Goal: Task Accomplishment & Management: Manage account settings

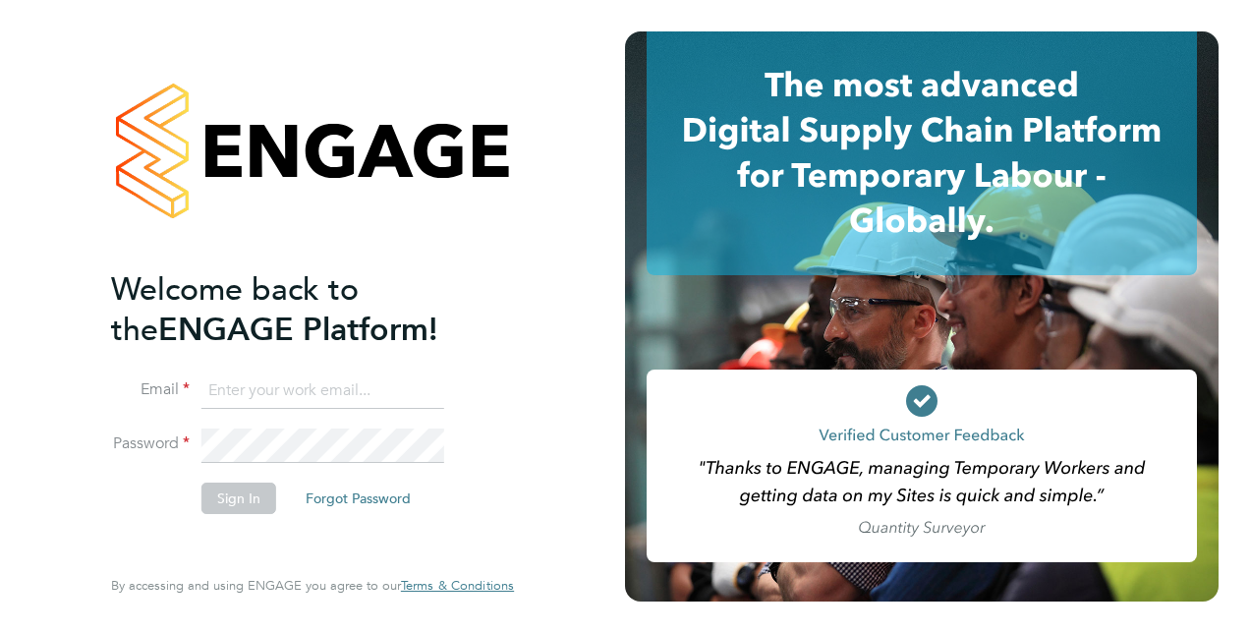
type input "ian.walker@vistry.co.uk"
click at [258, 509] on button "Sign In" at bounding box center [238, 497] width 75 height 31
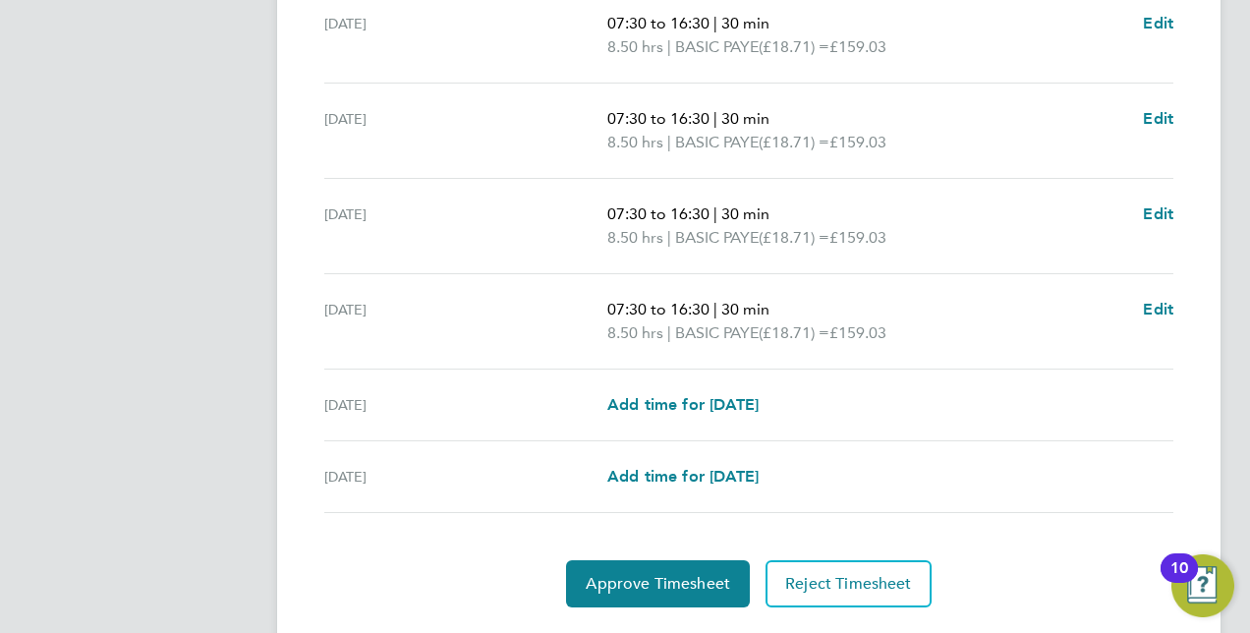
scroll to position [716, 0]
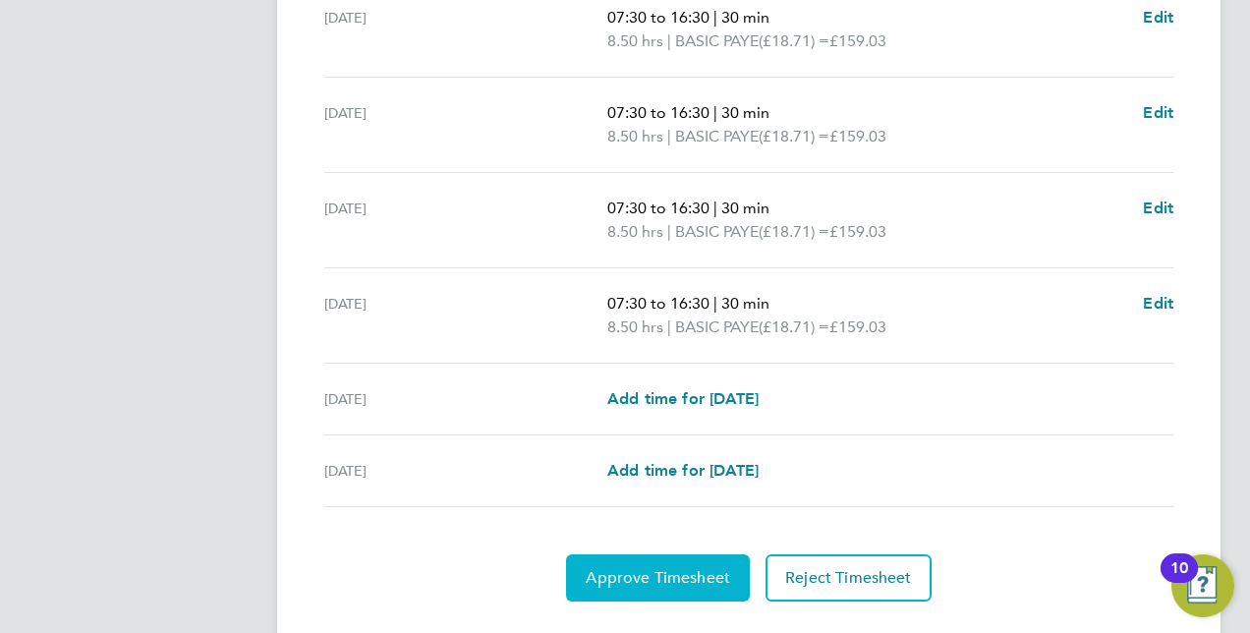
drag, startPoint x: 653, startPoint y: 567, endPoint x: 644, endPoint y: 574, distance: 11.2
click at [644, 574] on span "Approve Timesheet" at bounding box center [658, 578] width 144 height 20
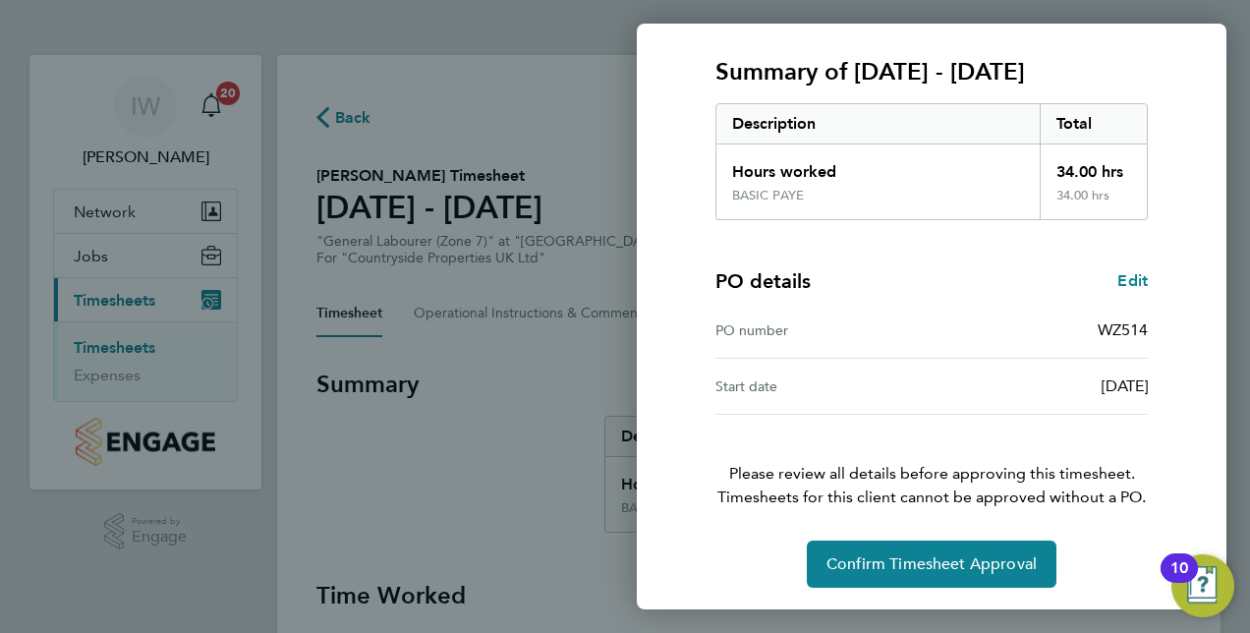
scroll to position [250, 0]
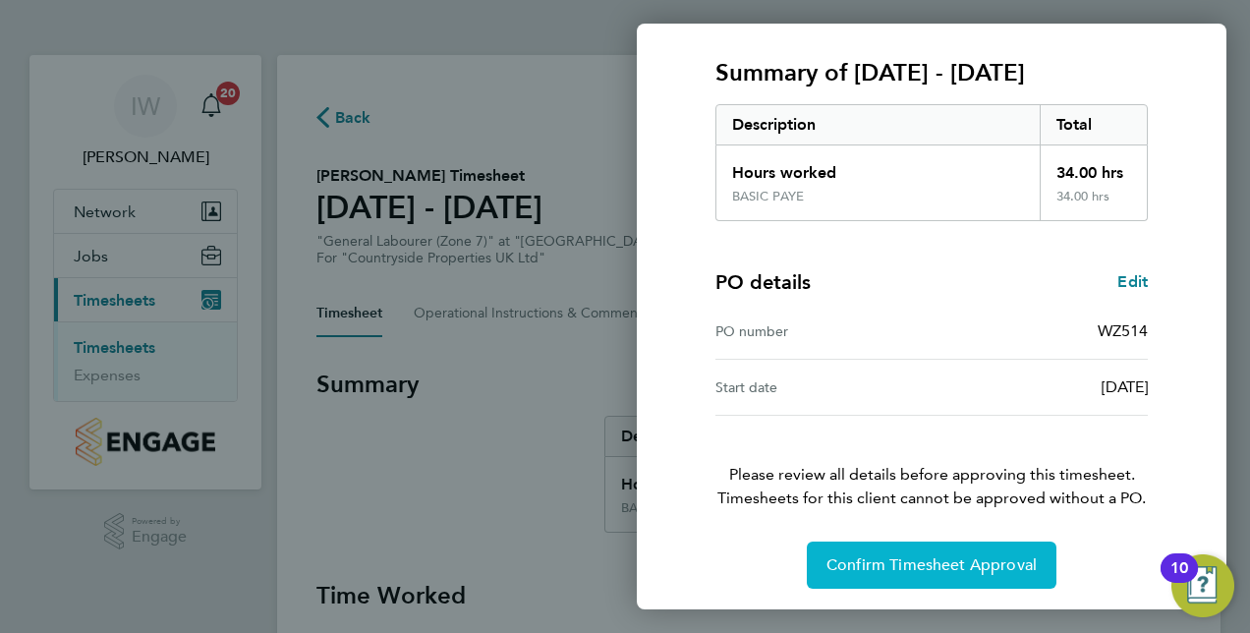
click at [978, 573] on button "Confirm Timesheet Approval" at bounding box center [932, 564] width 250 height 47
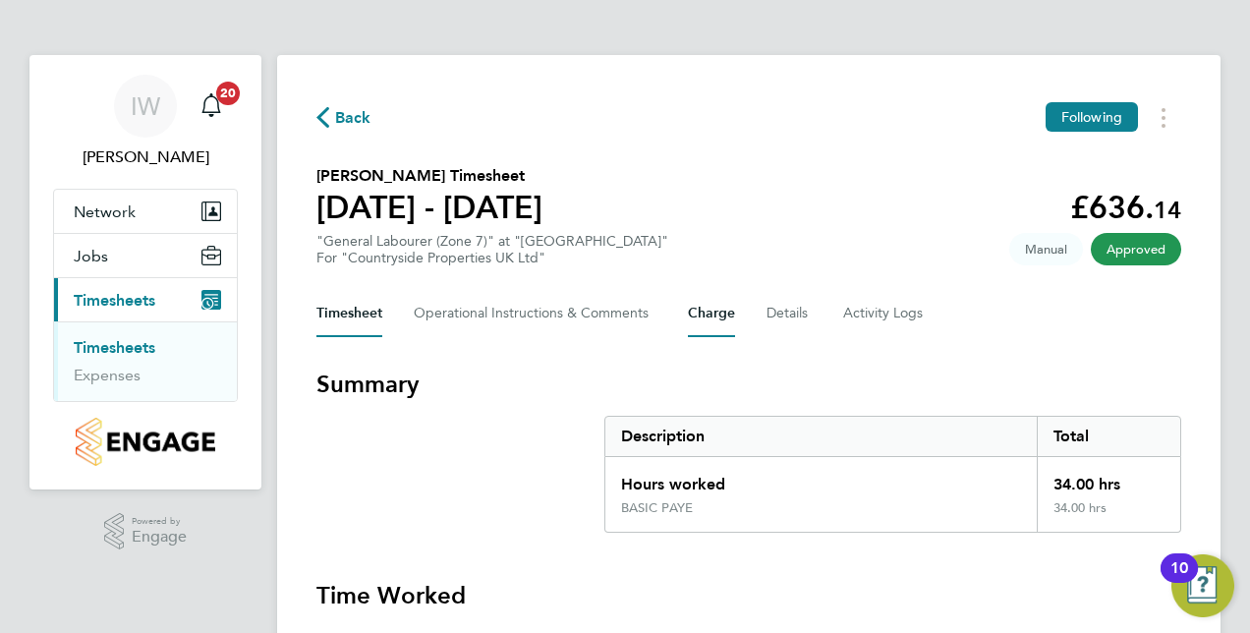
click at [731, 318] on button "Charge" at bounding box center [711, 313] width 47 height 47
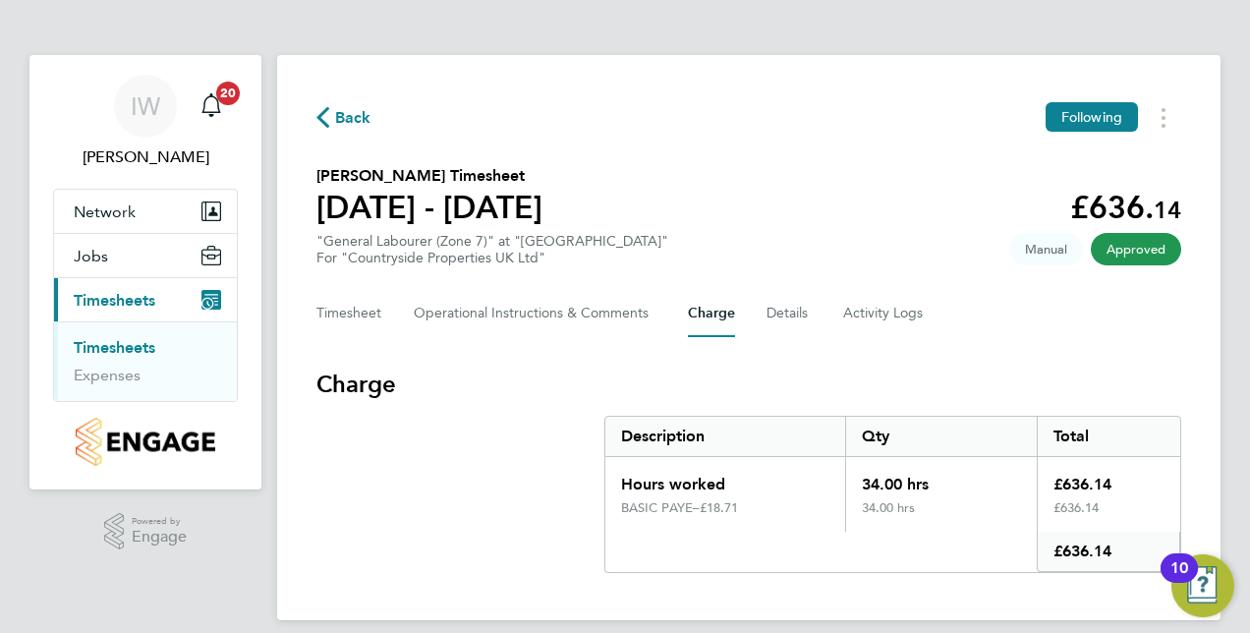
click at [138, 346] on link "Timesheets" at bounding box center [115, 347] width 82 height 19
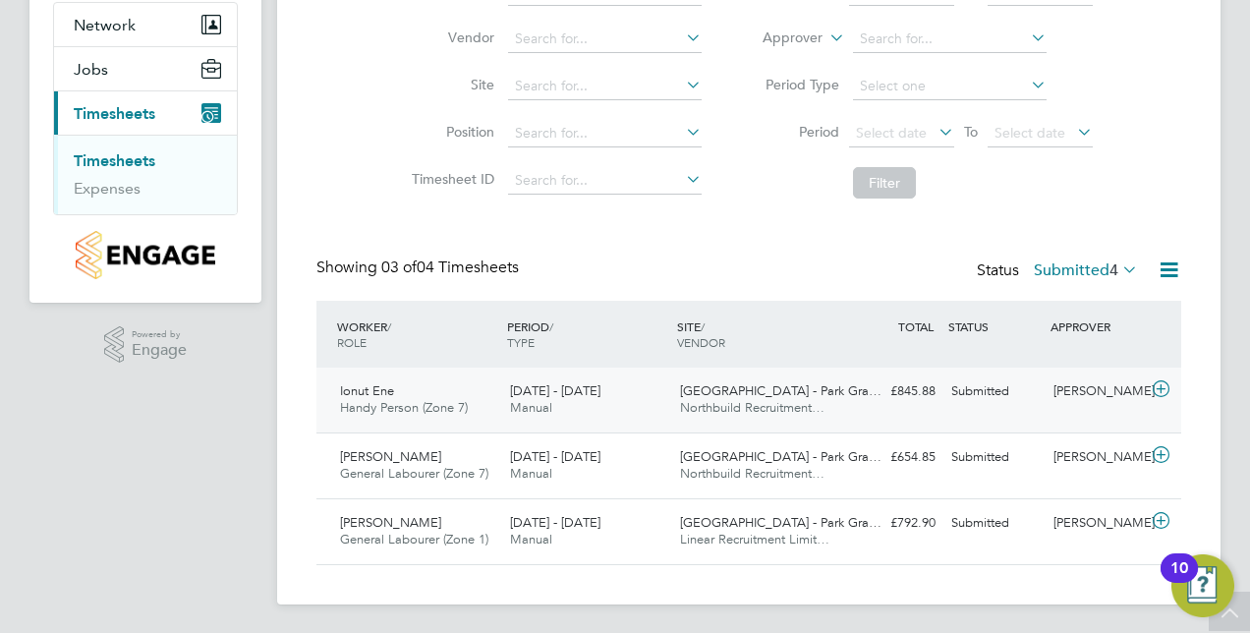
click at [462, 409] on span "Handy Person (Zone 7)" at bounding box center [404, 407] width 128 height 17
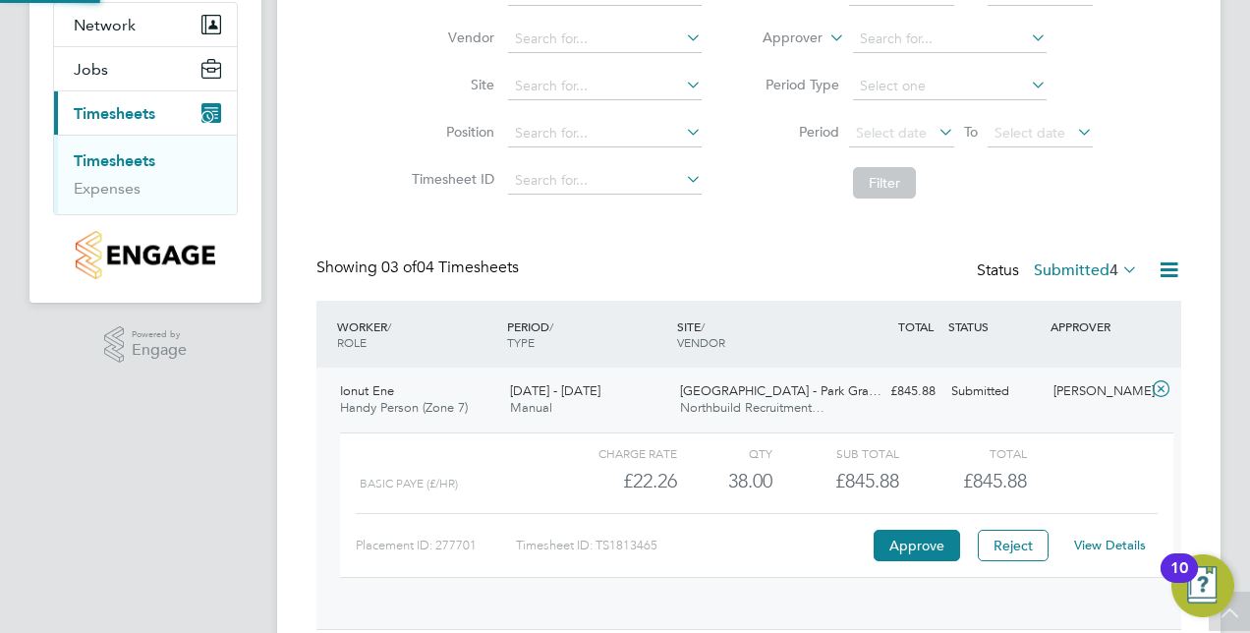
scroll to position [33, 192]
click at [918, 544] on button "Approve" at bounding box center [917, 545] width 86 height 31
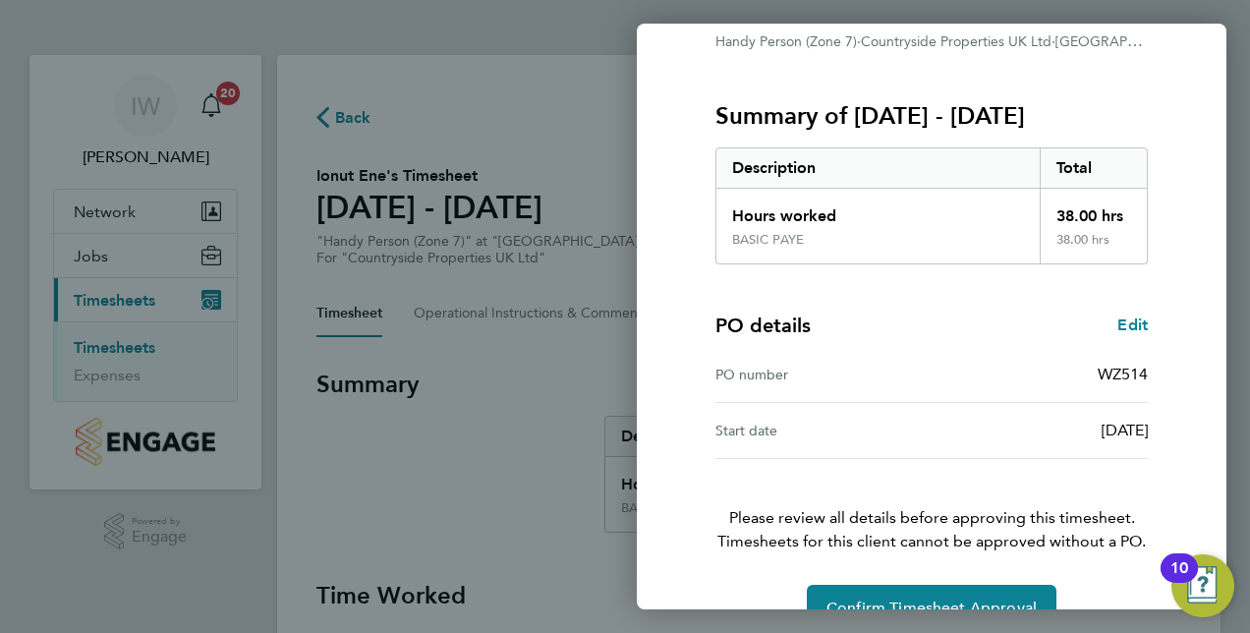
scroll to position [251, 0]
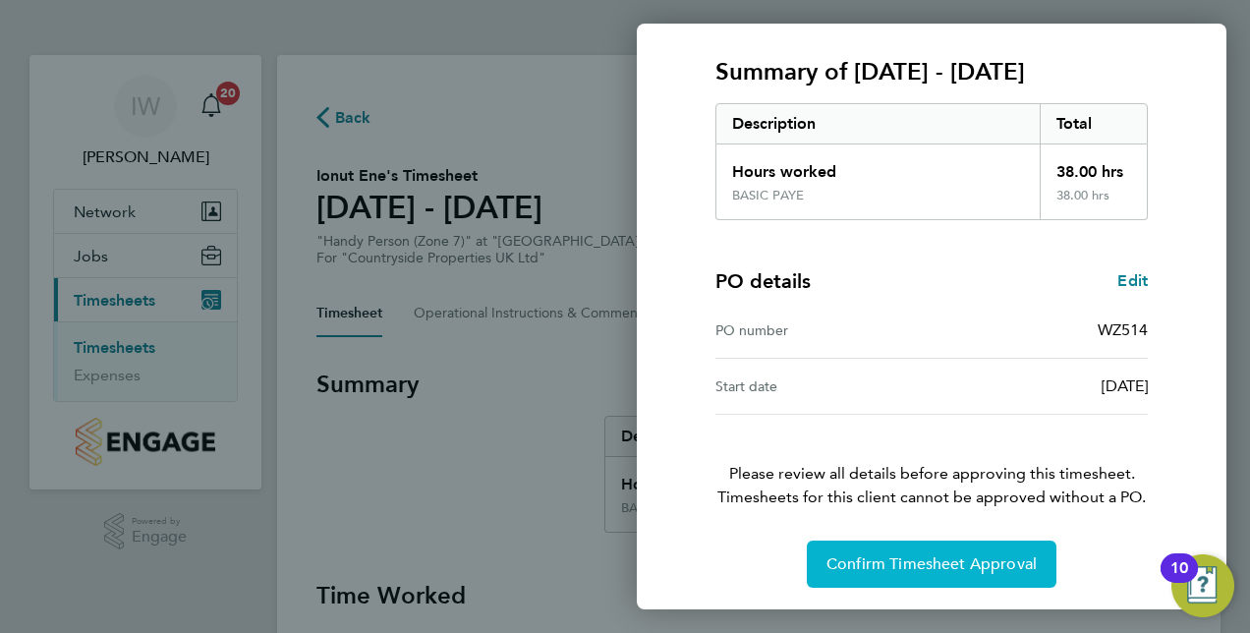
click at [949, 543] on button "Confirm Timesheet Approval" at bounding box center [932, 563] width 250 height 47
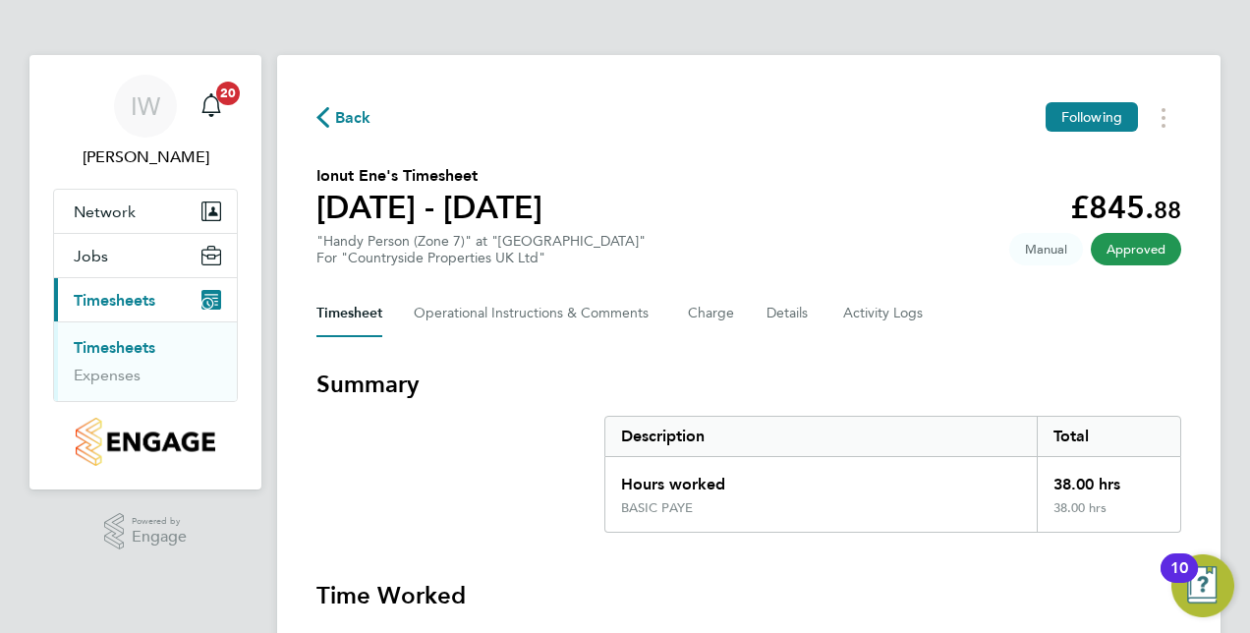
click at [140, 342] on link "Timesheets" at bounding box center [115, 347] width 82 height 19
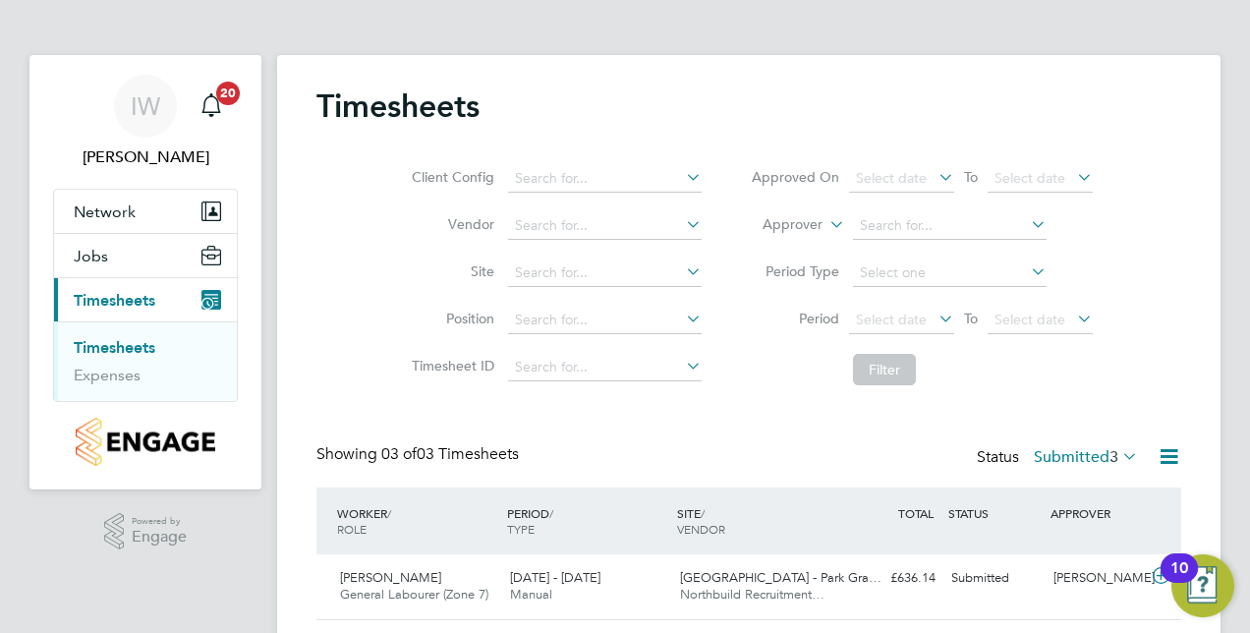
scroll to position [187, 0]
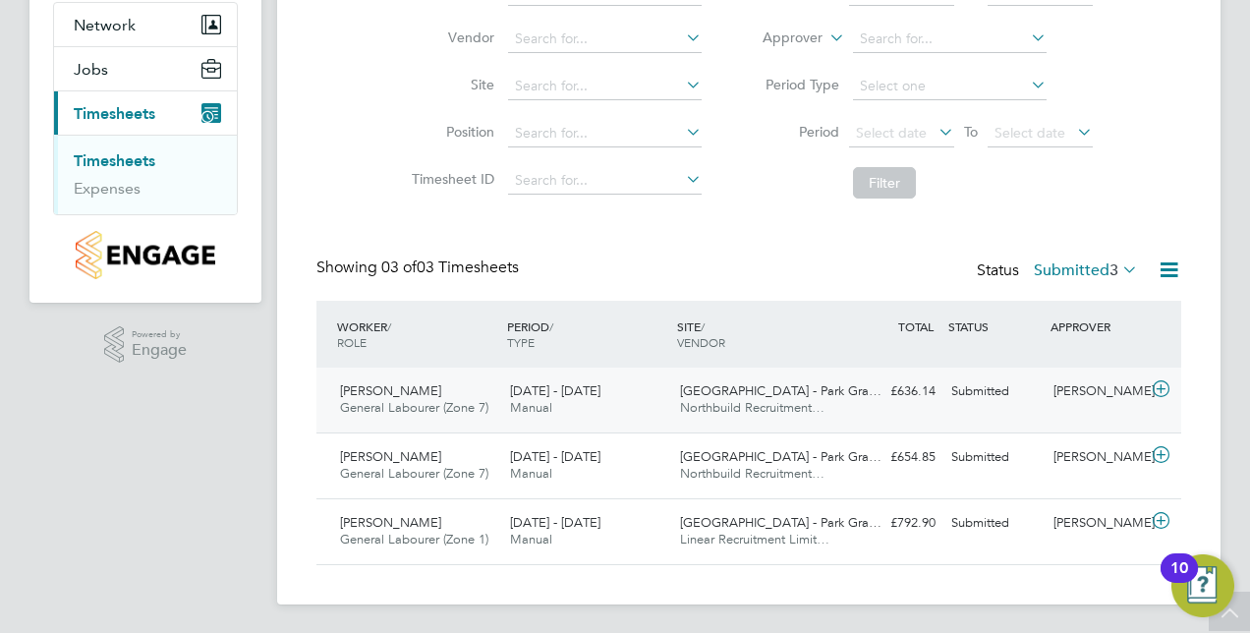
click at [525, 393] on span "[DATE] - [DATE]" at bounding box center [555, 390] width 90 height 17
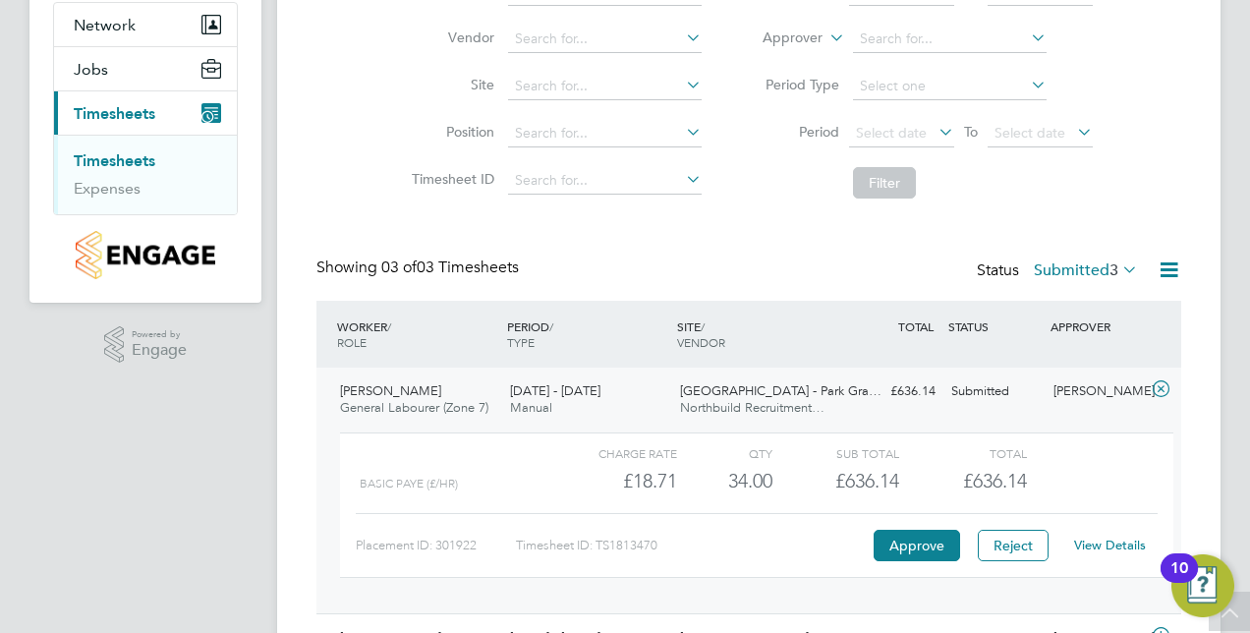
scroll to position [368, 0]
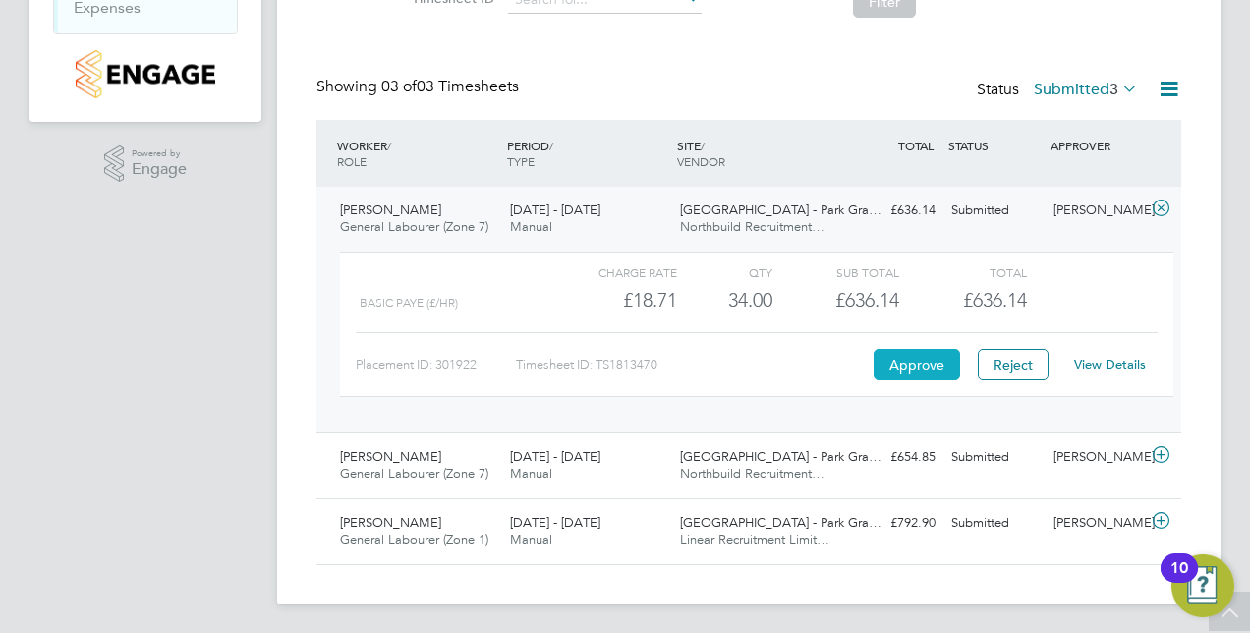
click at [920, 357] on button "Approve" at bounding box center [917, 364] width 86 height 31
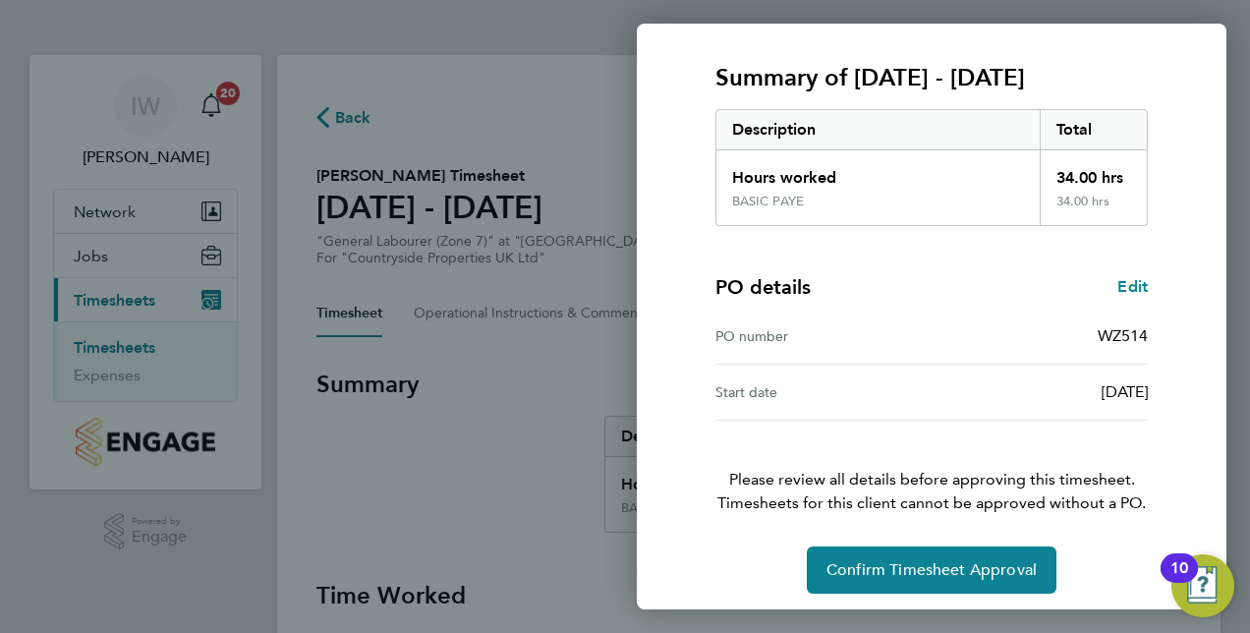
scroll to position [246, 0]
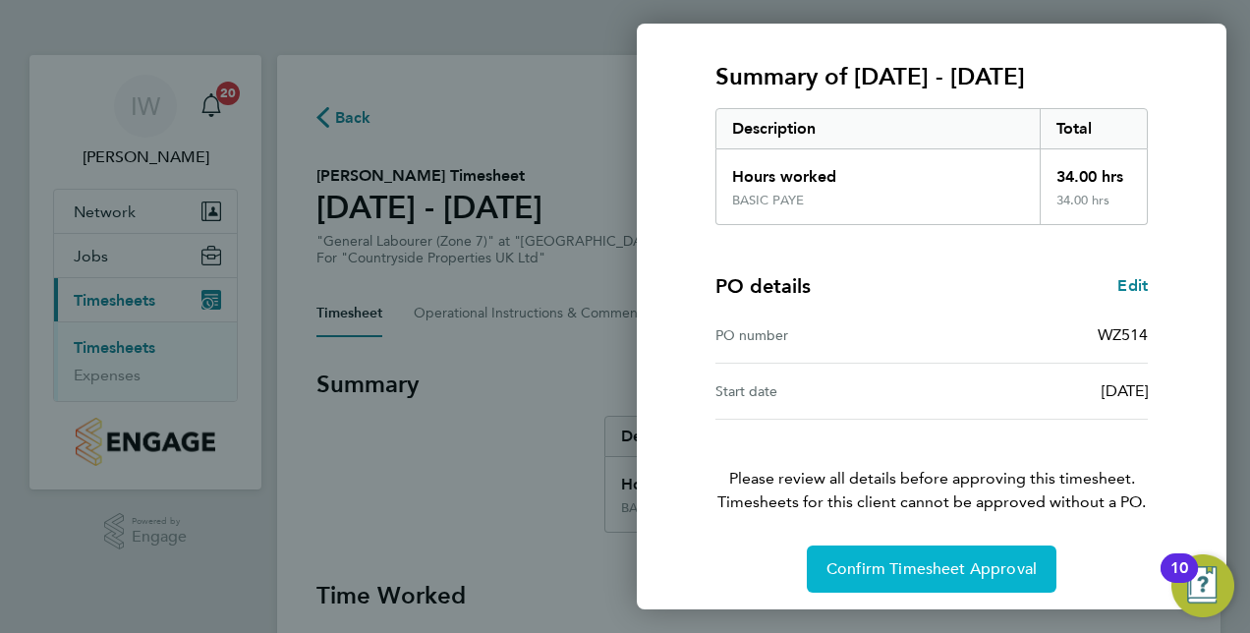
click at [978, 568] on span "Confirm Timesheet Approval" at bounding box center [931, 569] width 210 height 20
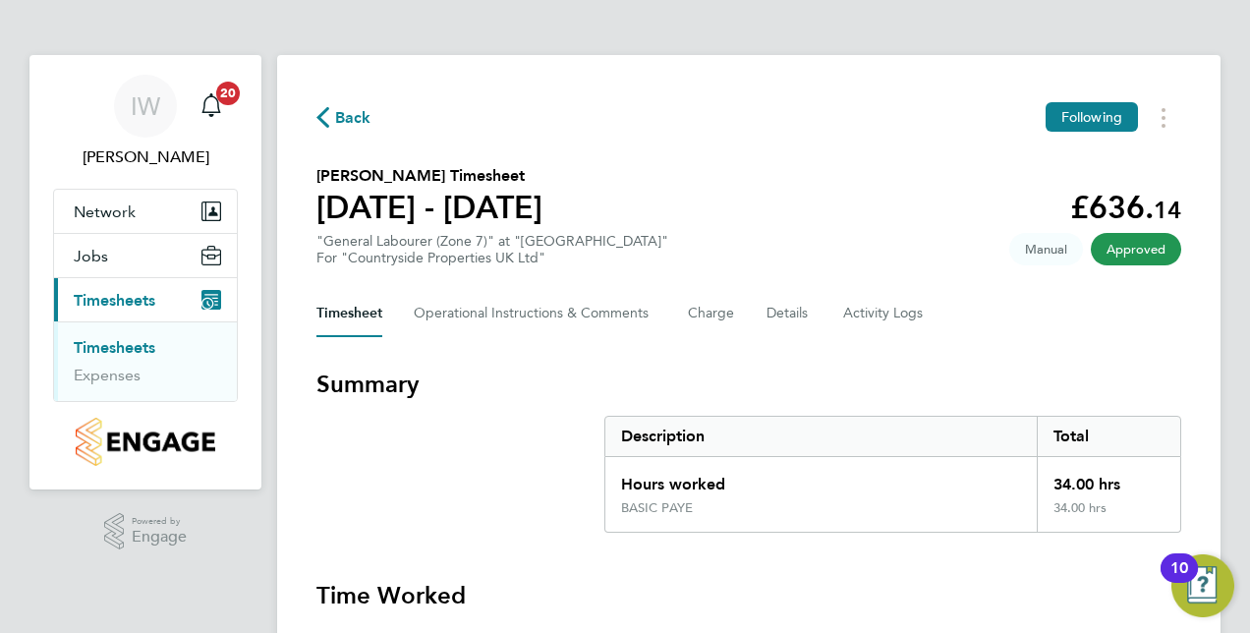
click at [135, 295] on span "Timesheets" at bounding box center [115, 300] width 82 height 19
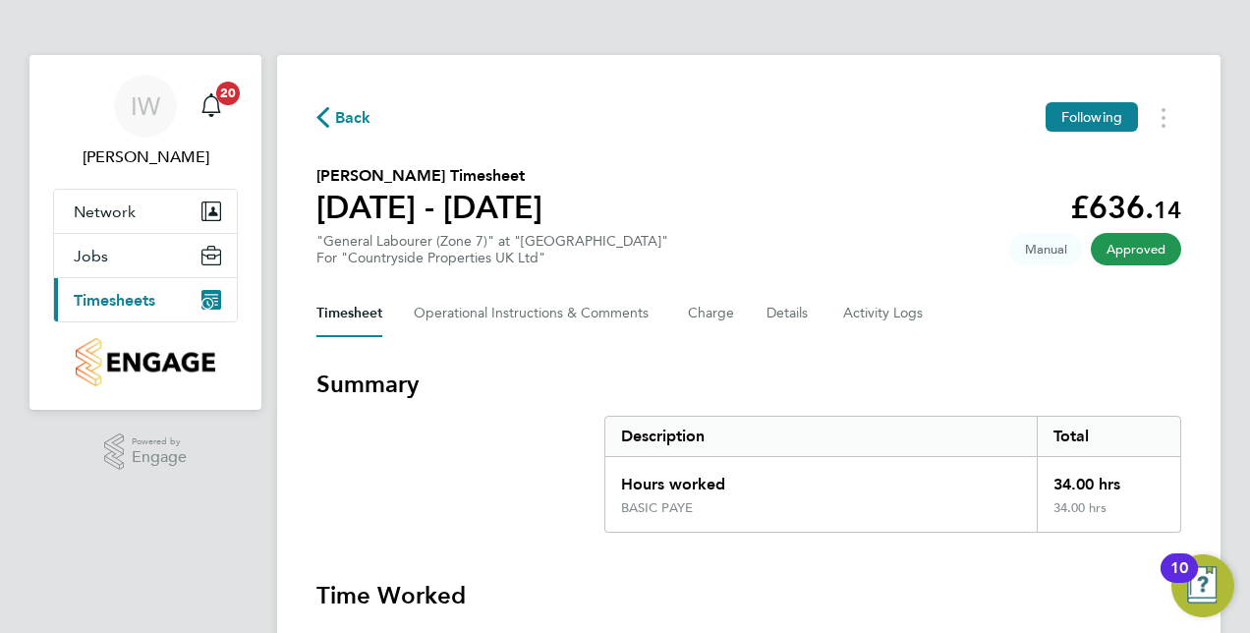
click at [135, 295] on span "Timesheets" at bounding box center [115, 300] width 82 height 19
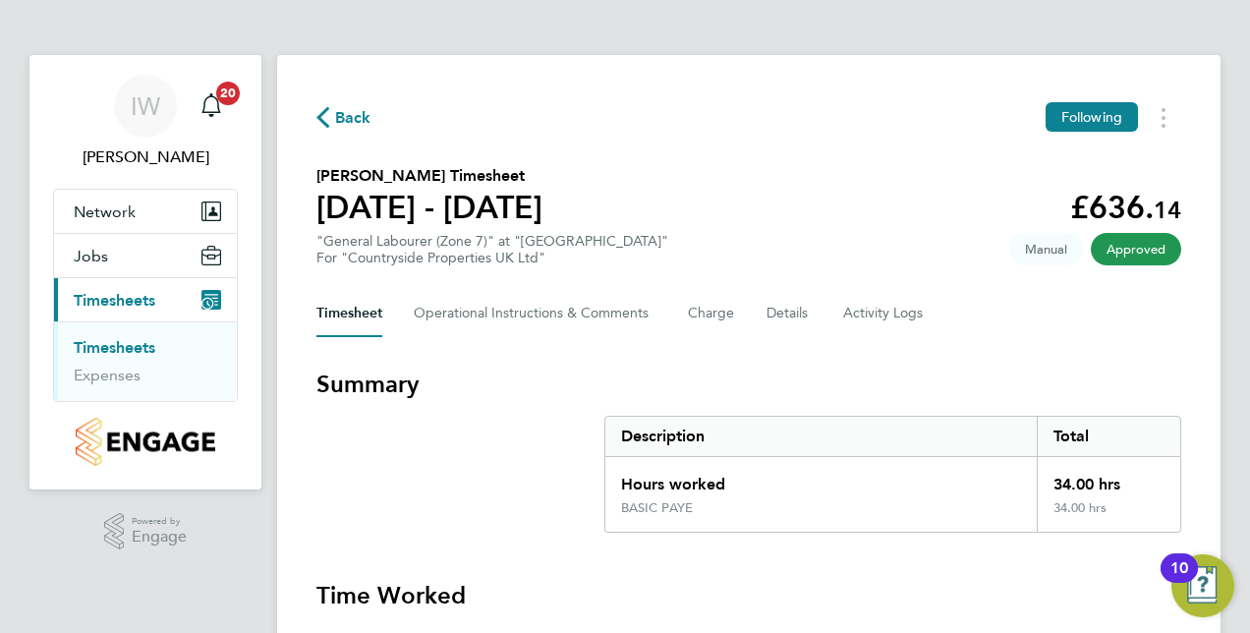
click at [114, 358] on li "Timesheets" at bounding box center [147, 352] width 147 height 28
click at [113, 351] on link "Timesheets" at bounding box center [115, 347] width 82 height 19
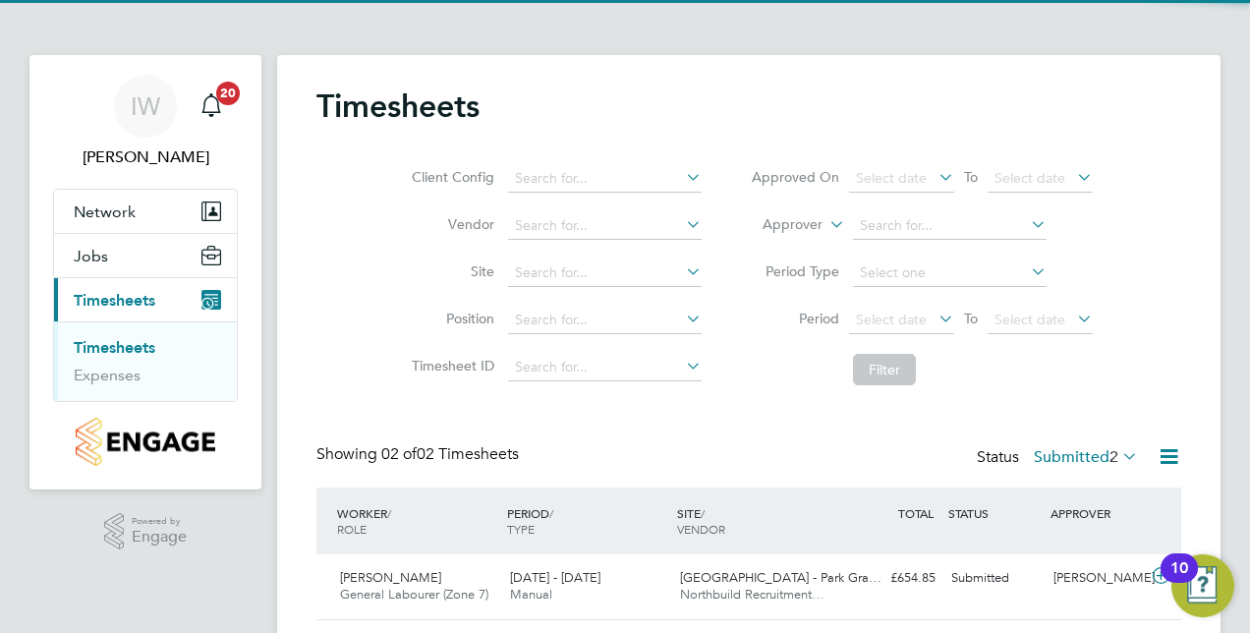
scroll to position [122, 0]
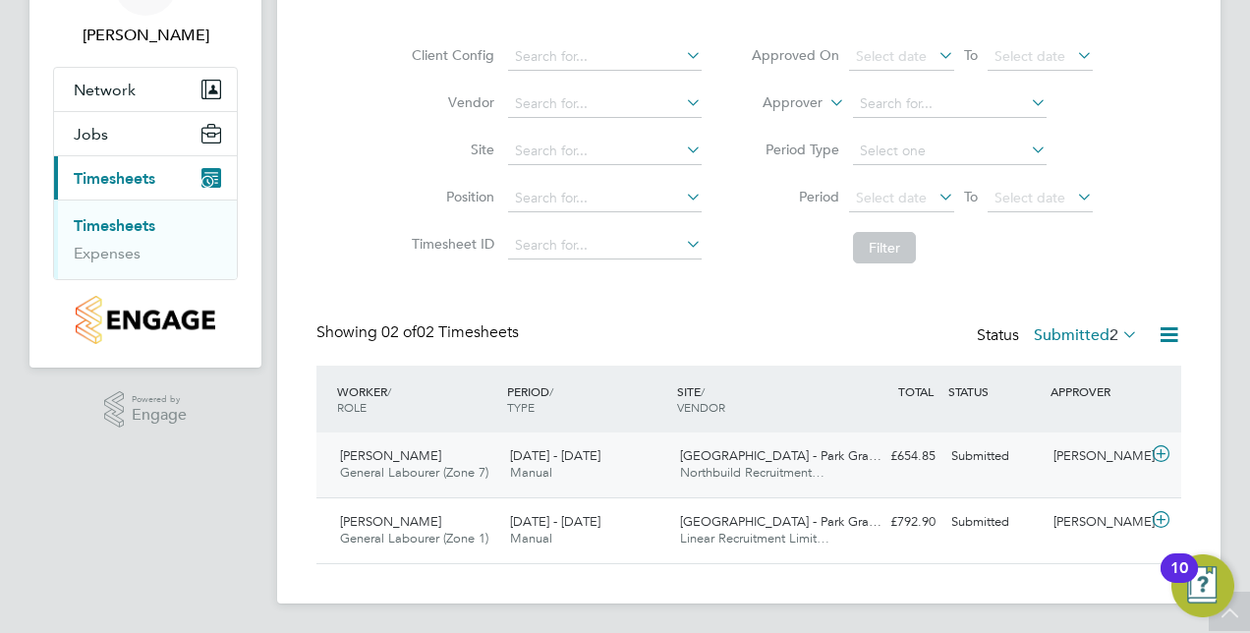
click at [421, 454] on div "Shaun Taylor General Labourer (Zone 7) 25 - 31 Aug 2025" at bounding box center [417, 464] width 170 height 49
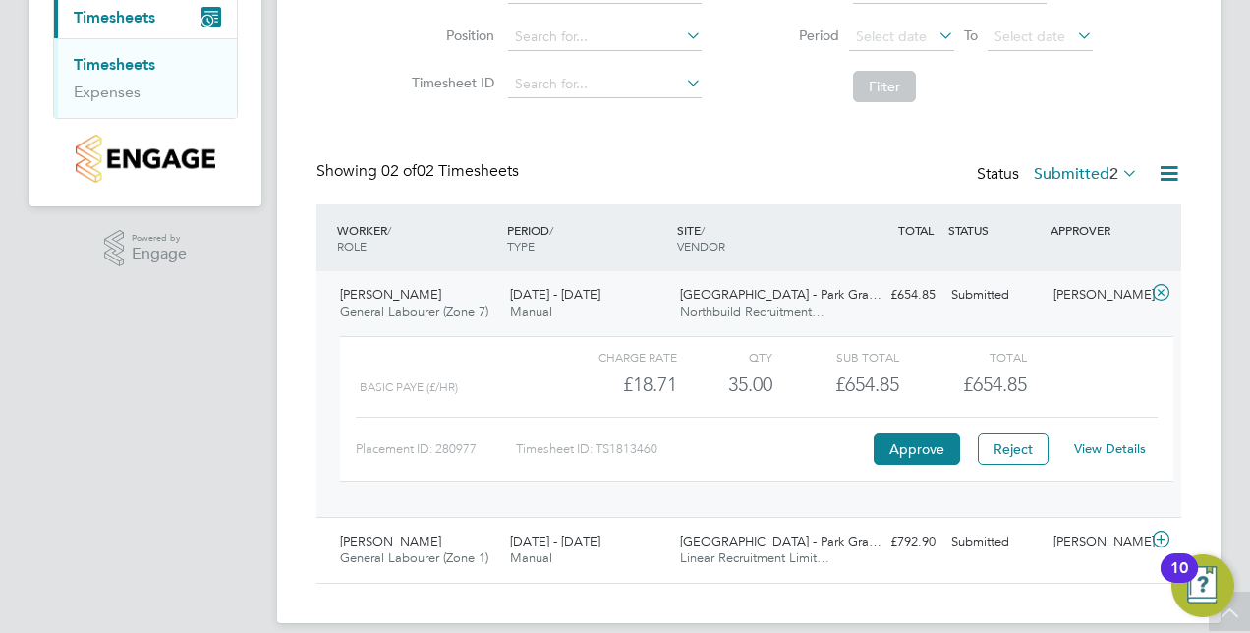
scroll to position [281, 0]
click at [1119, 456] on link "View Details" at bounding box center [1110, 450] width 72 height 17
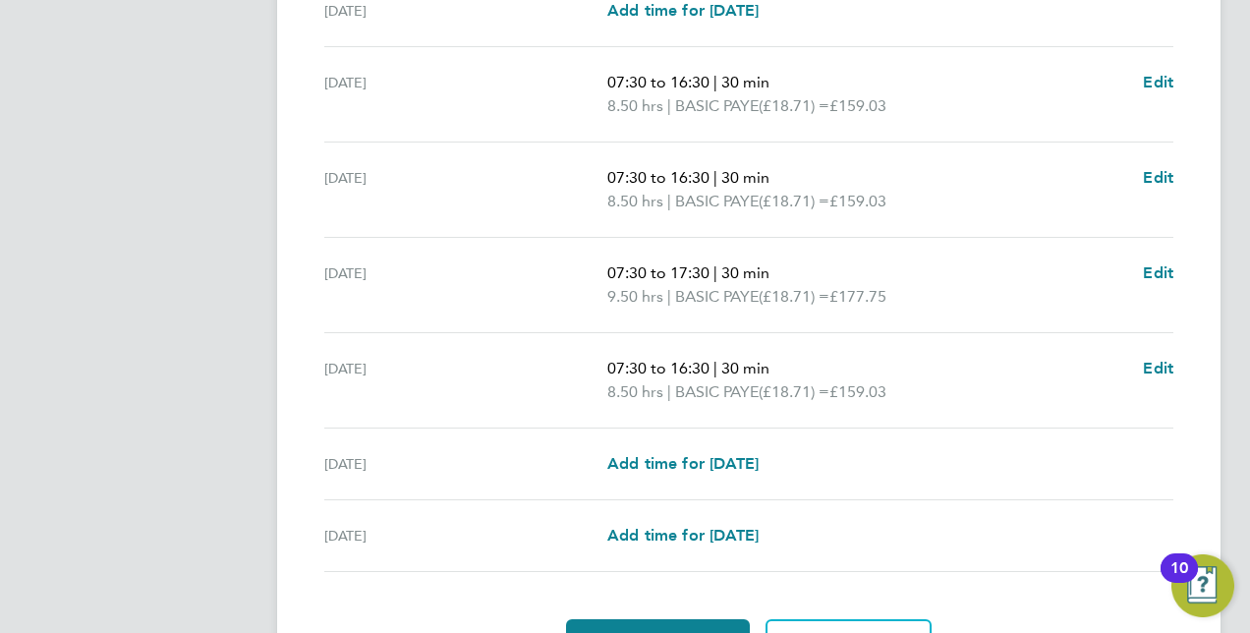
scroll to position [760, 0]
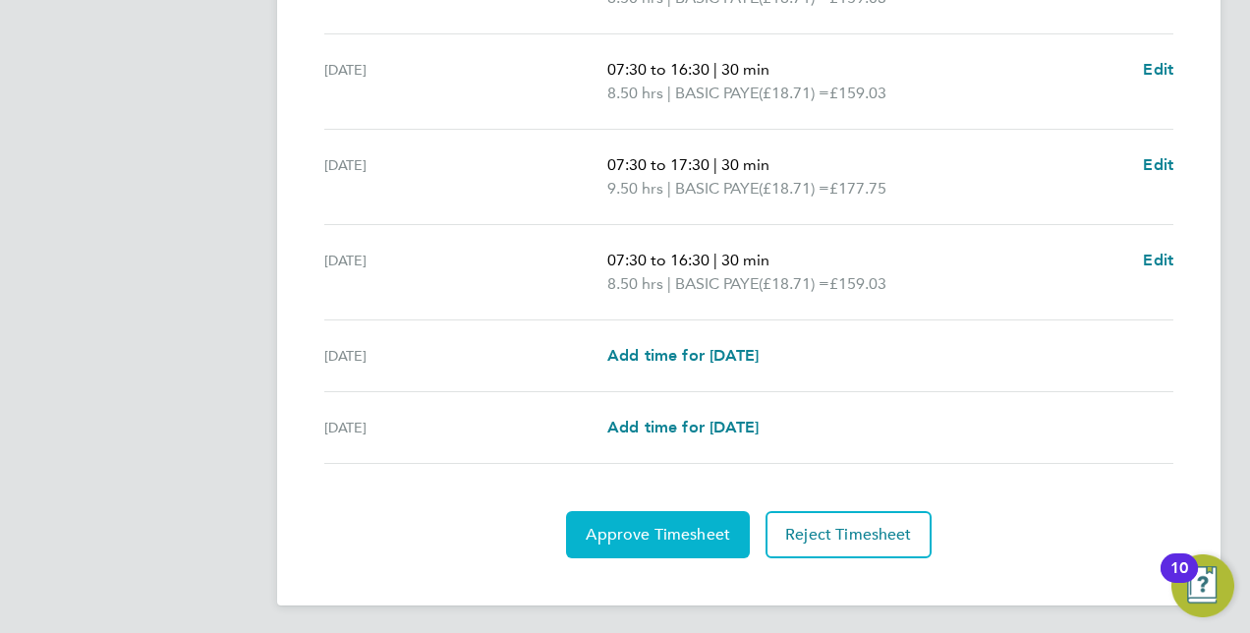
click at [649, 525] on span "Approve Timesheet" at bounding box center [658, 535] width 144 height 20
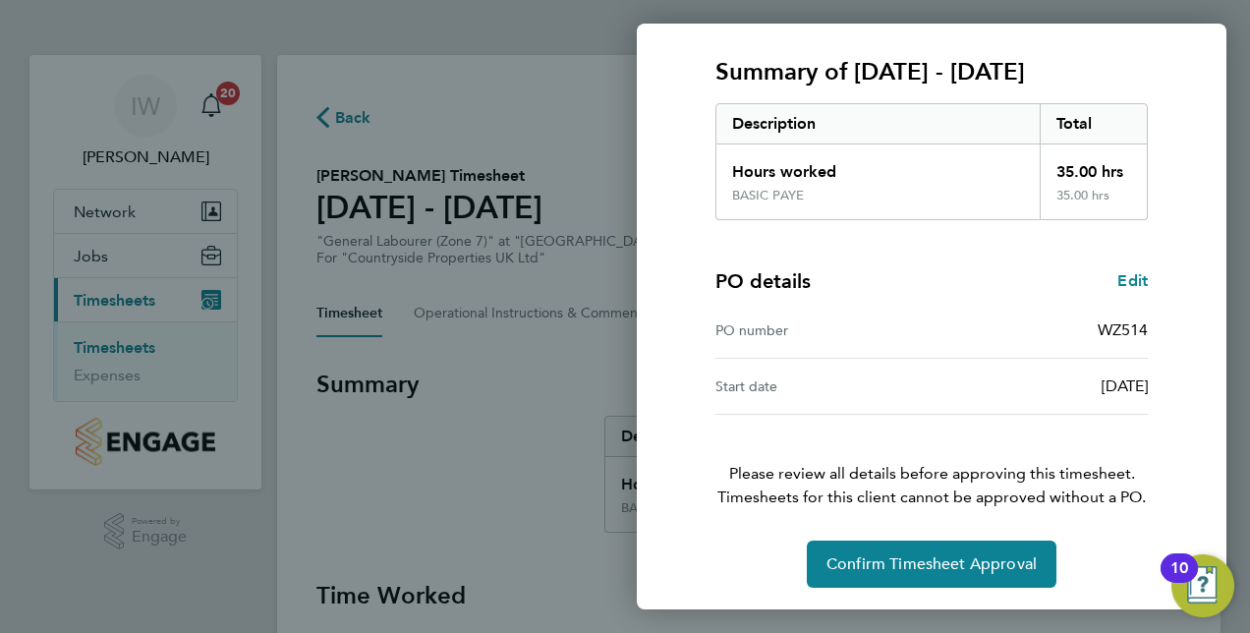
scroll to position [249, 0]
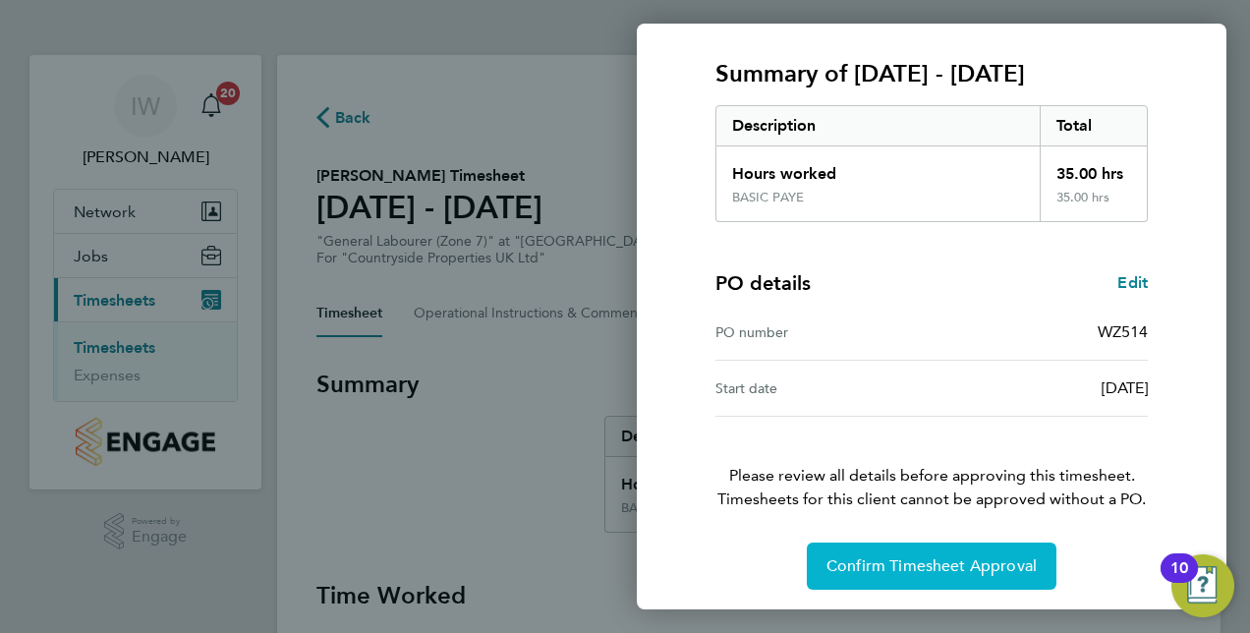
click at [939, 576] on button "Confirm Timesheet Approval" at bounding box center [932, 565] width 250 height 47
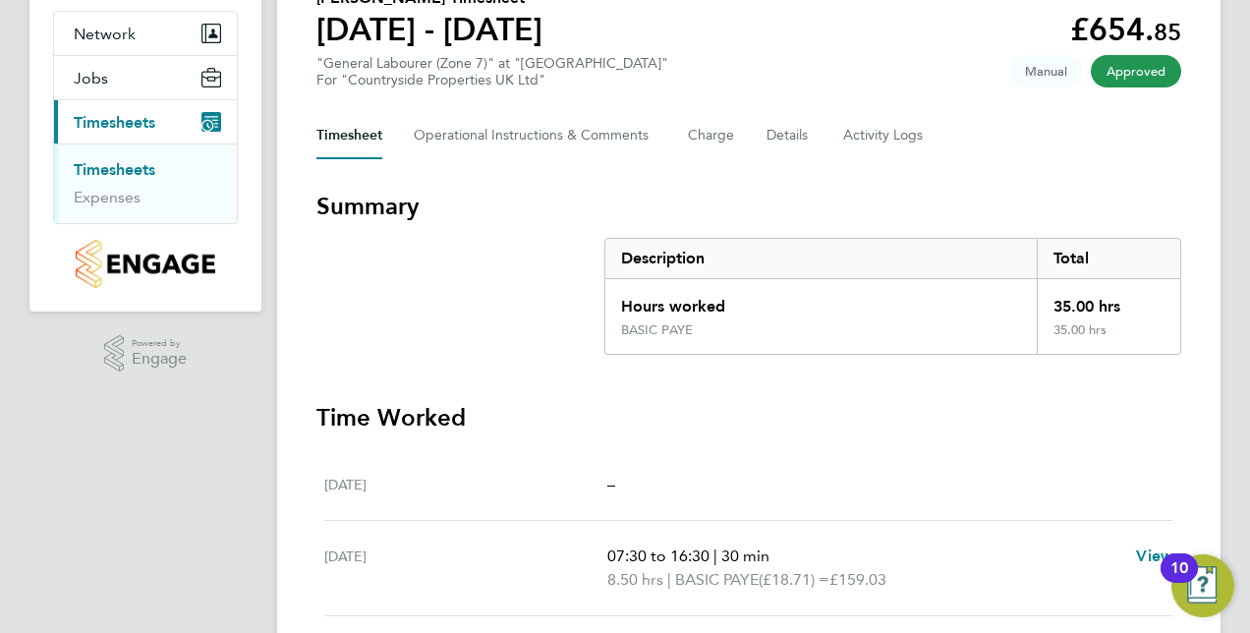
scroll to position [181, 0]
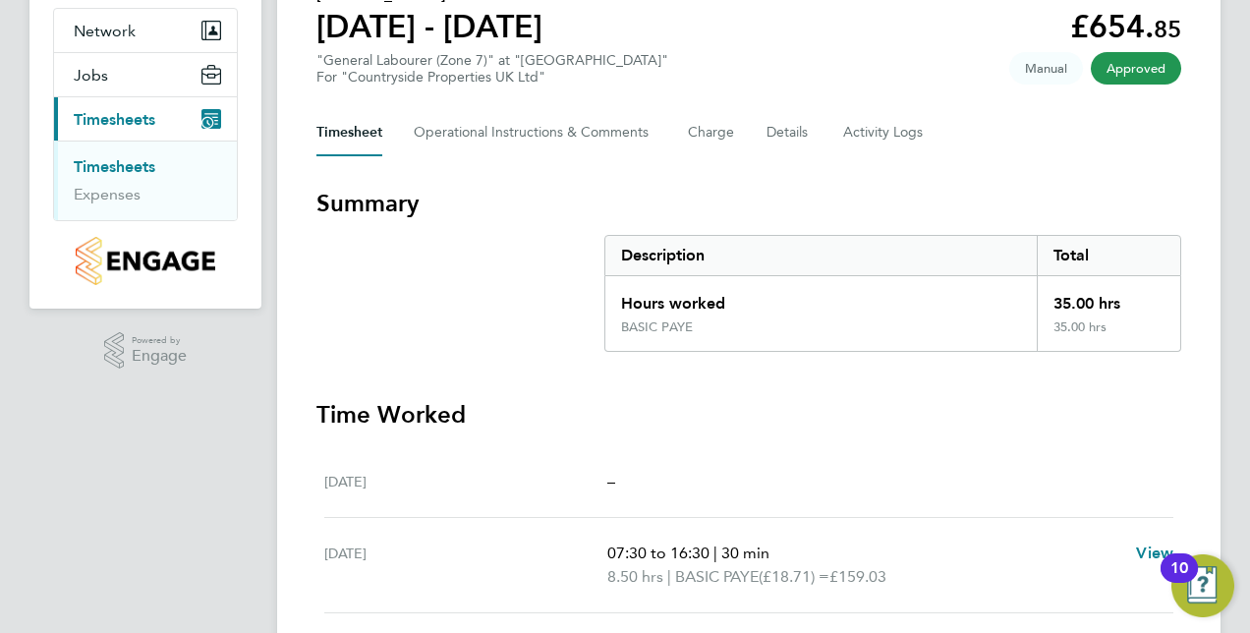
click at [107, 125] on span "Timesheets" at bounding box center [115, 119] width 82 height 19
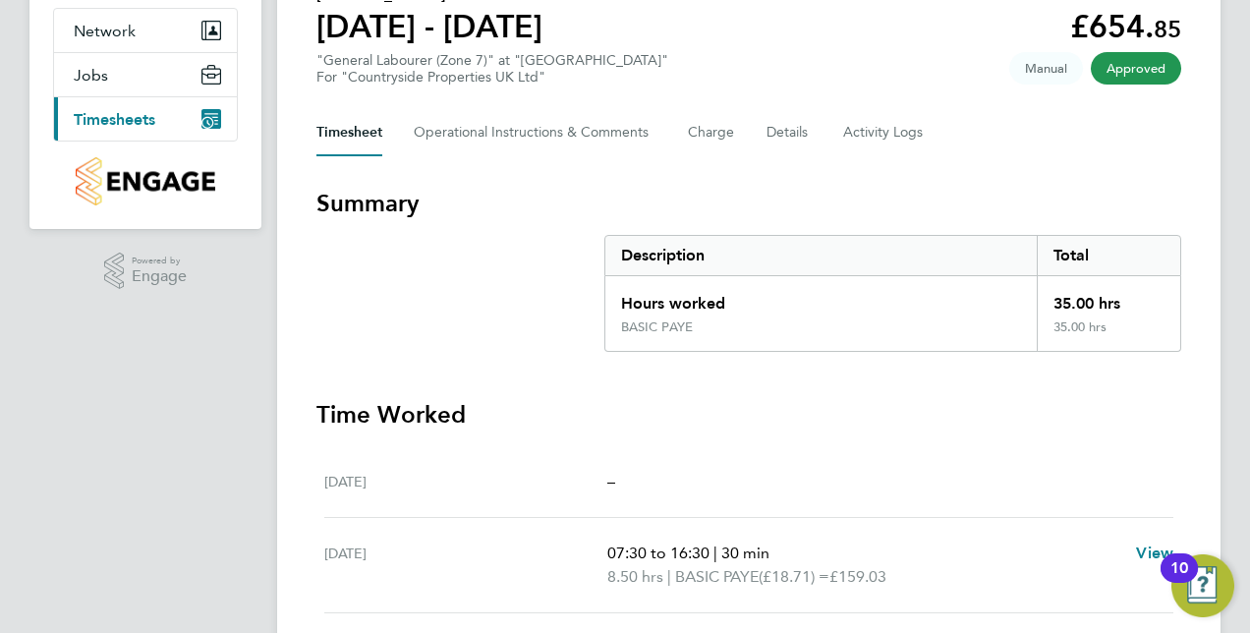
click at [107, 125] on span "Timesheets" at bounding box center [115, 119] width 82 height 19
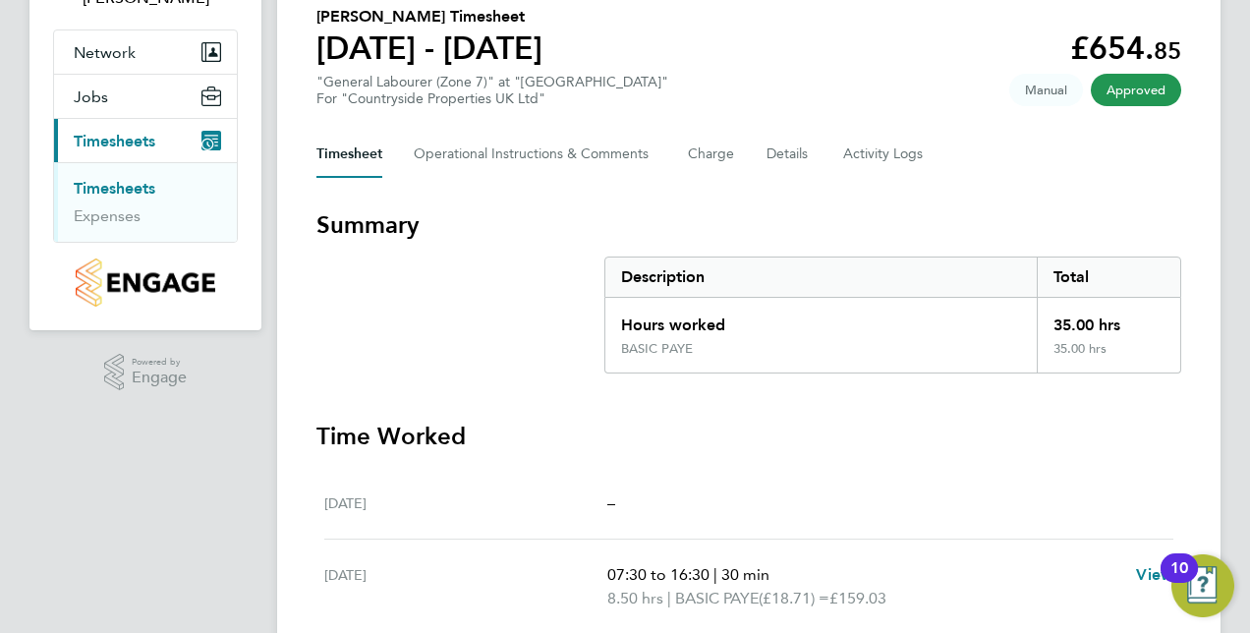
scroll to position [158, 0]
click at [125, 145] on span "Timesheets" at bounding box center [115, 142] width 82 height 19
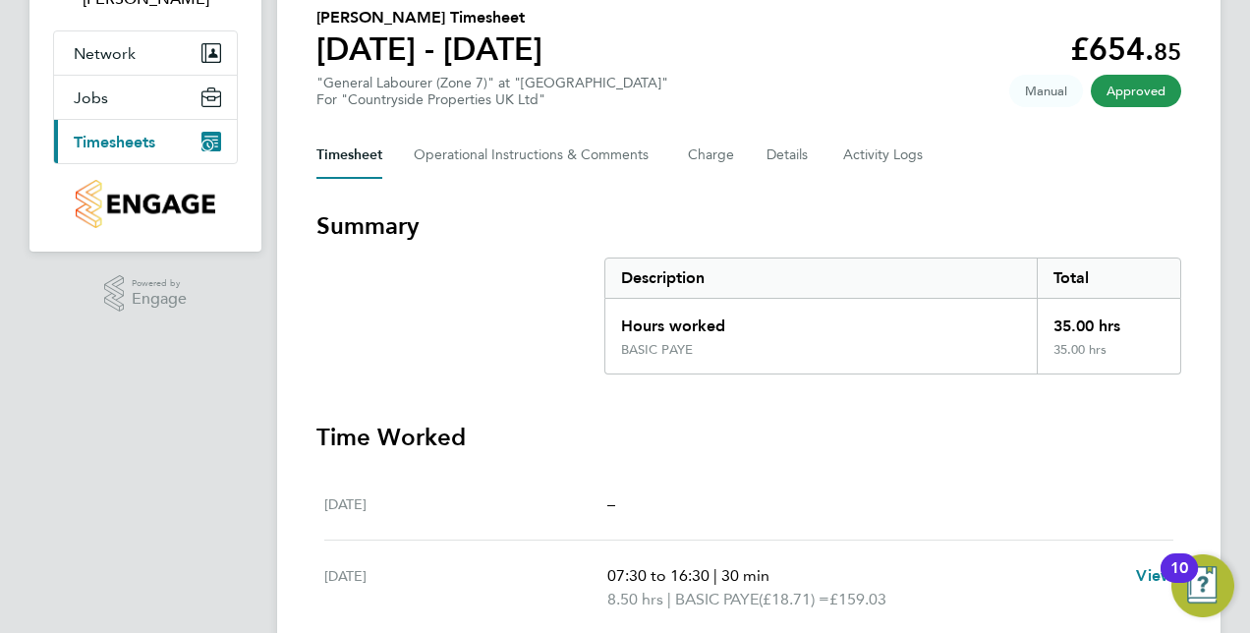
click at [128, 147] on span "Timesheets" at bounding box center [115, 142] width 82 height 19
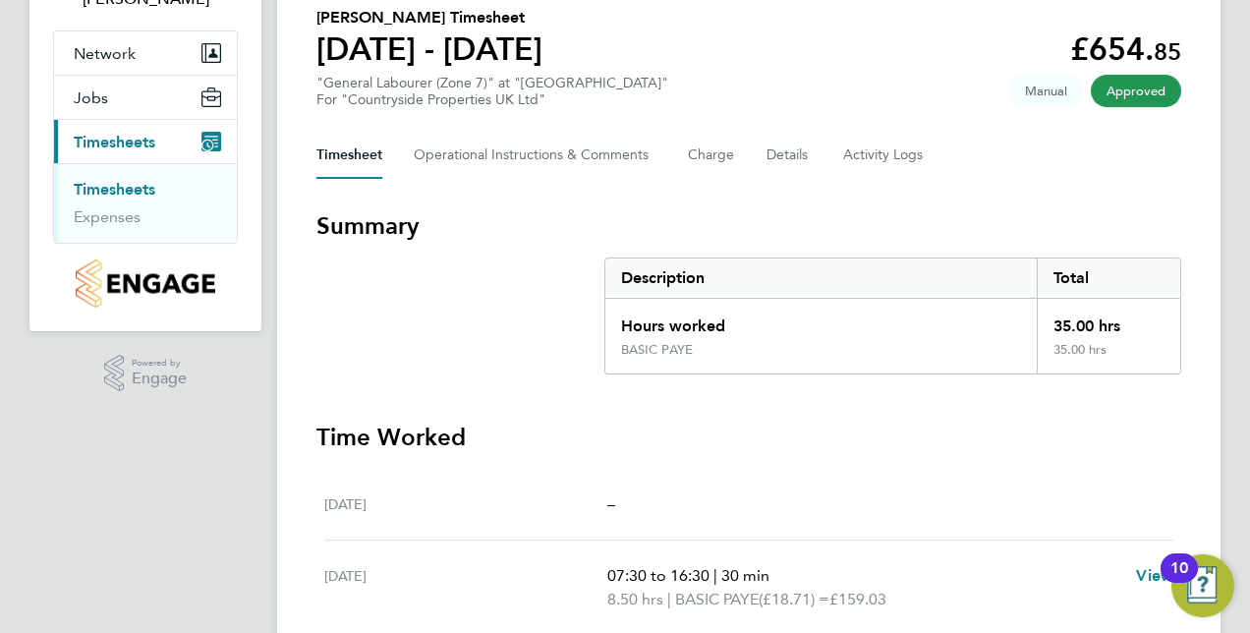
click at [113, 195] on link "Timesheets" at bounding box center [115, 189] width 82 height 19
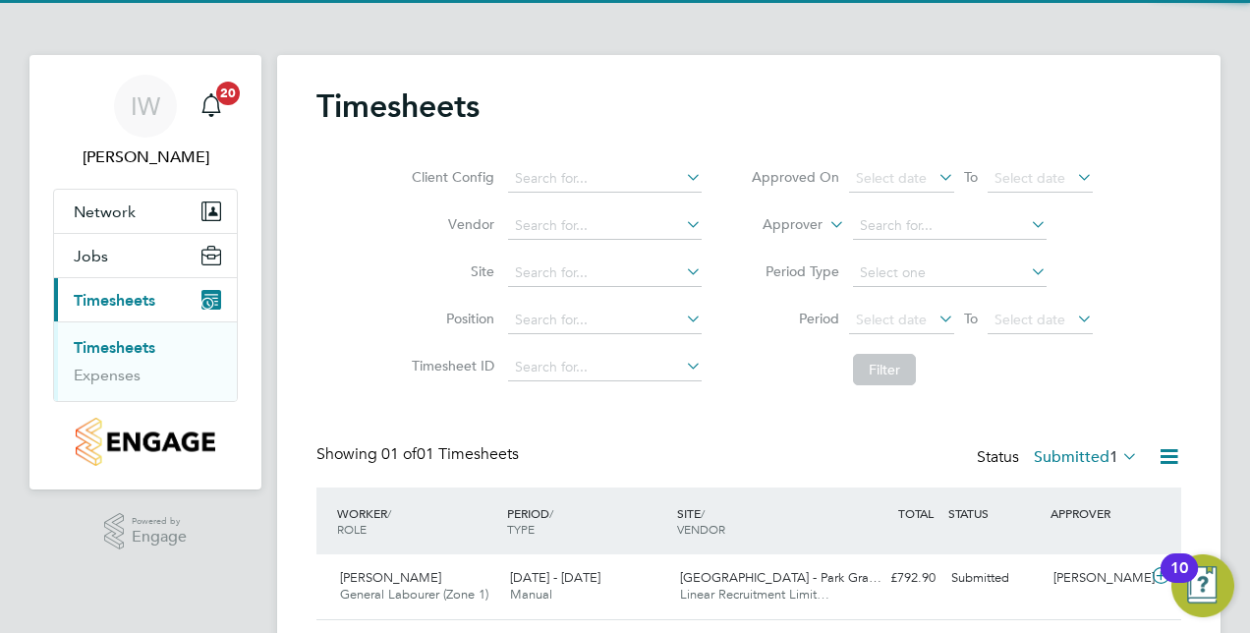
scroll to position [57, 0]
